Goal: Register for event/course: Sign up to attend an event or enroll in a course

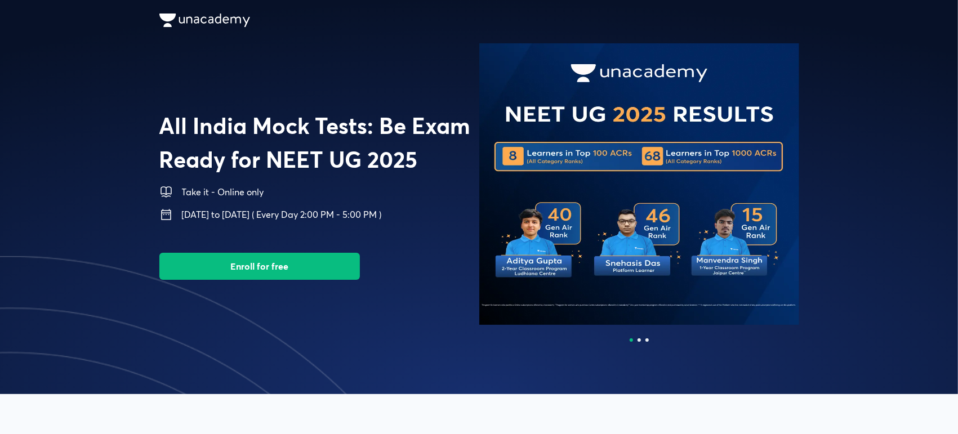
click at [267, 275] on button "Enroll for free" at bounding box center [259, 266] width 200 height 27
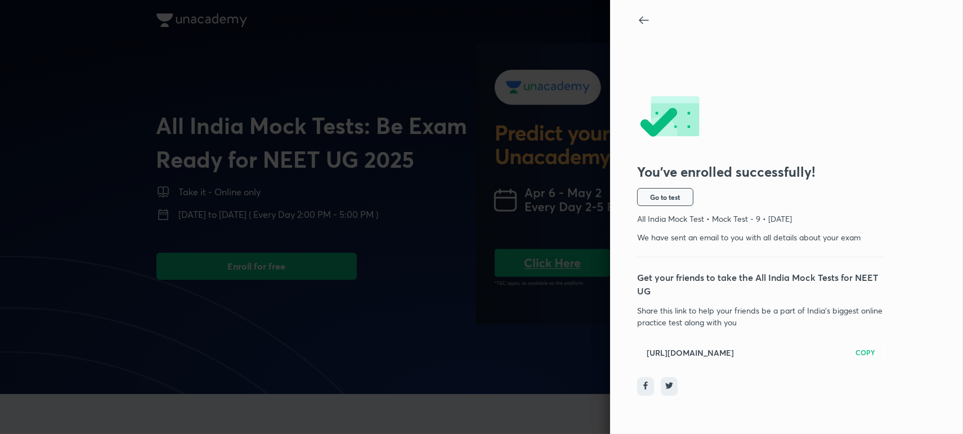
click at [672, 193] on span "Go to test" at bounding box center [666, 197] width 30 height 9
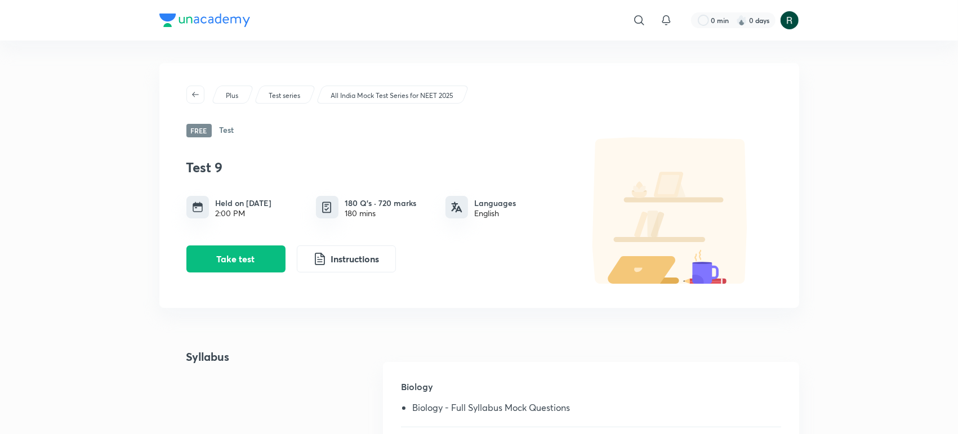
click at [377, 95] on p "All India Mock Test Series for NEET 2025" at bounding box center [391, 96] width 123 height 10
